Goal: Navigation & Orientation: Find specific page/section

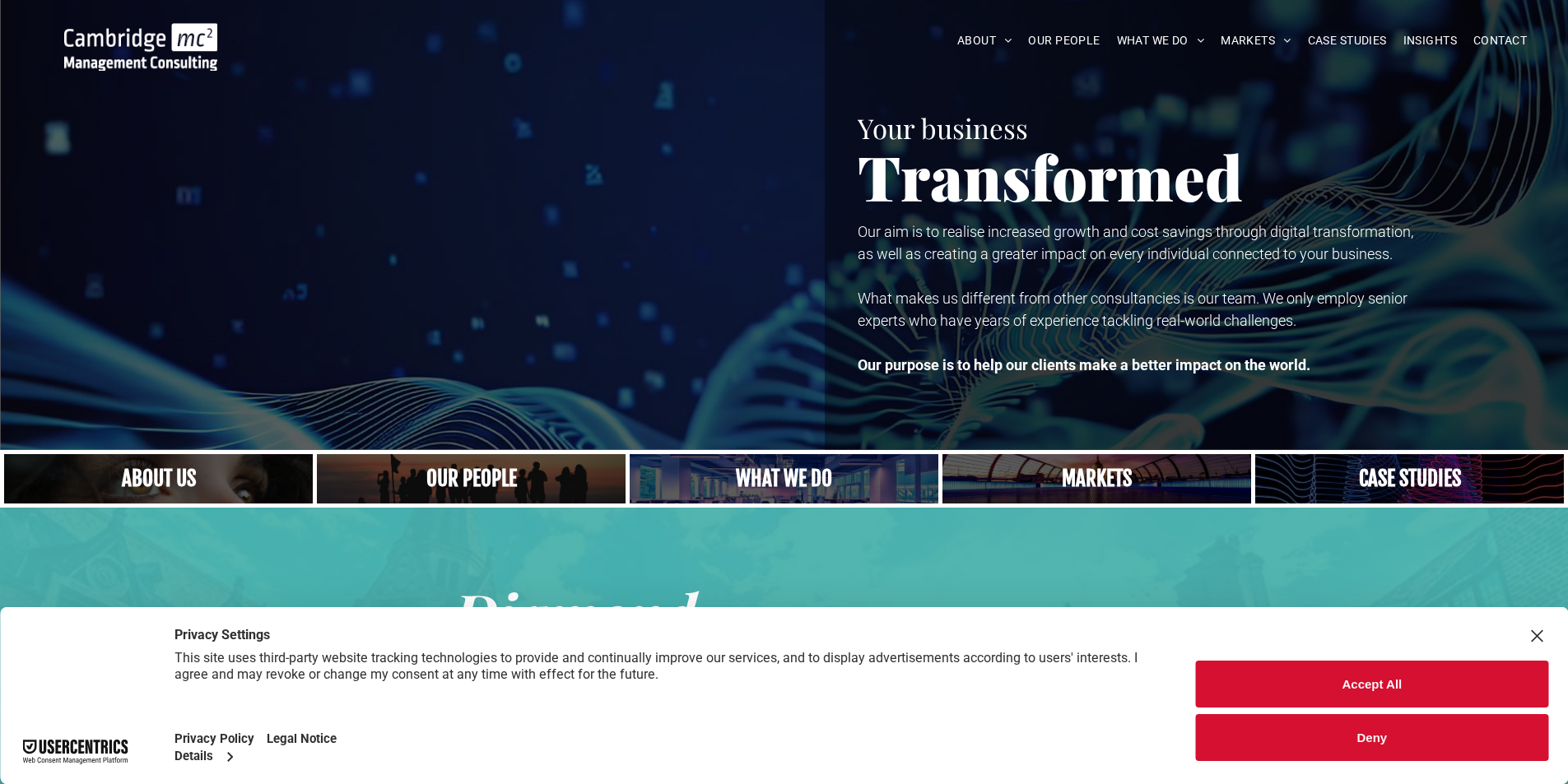
click at [1067, 42] on span "OUR PEOPLE" at bounding box center [1064, 41] width 72 height 25
